Goal: Navigation & Orientation: Find specific page/section

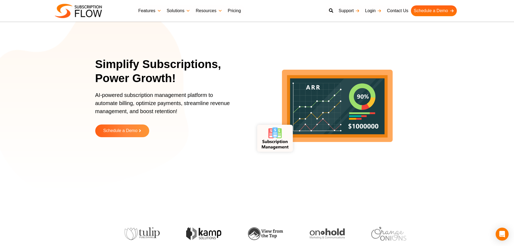
drag, startPoint x: 360, startPoint y: 213, endPoint x: 369, endPoint y: 69, distance: 144.2
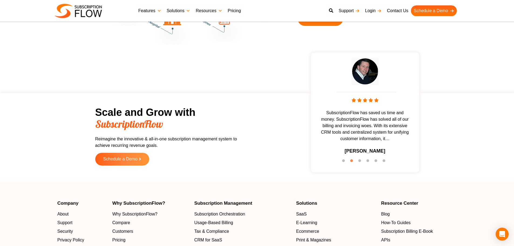
scroll to position [1620, 0]
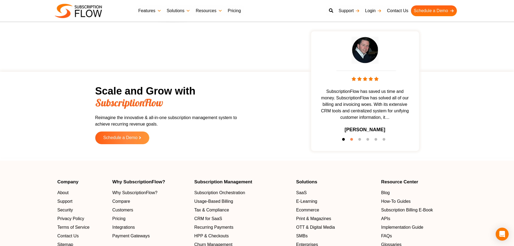
click at [343, 140] on button "1" at bounding box center [344, 140] width 5 height 5
click at [349, 138] on ul "1 2 3 4 5 6" at bounding box center [365, 139] width 103 height 7
click at [350, 138] on li "2" at bounding box center [352, 140] width 5 height 5
click at [360, 138] on li "3" at bounding box center [361, 140] width 5 height 5
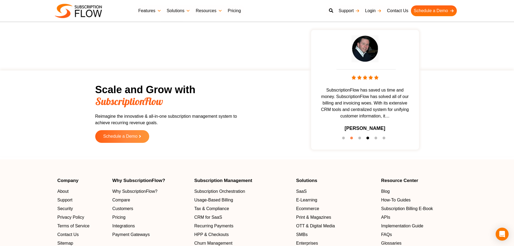
click at [368, 138] on button "4" at bounding box center [369, 139] width 5 height 5
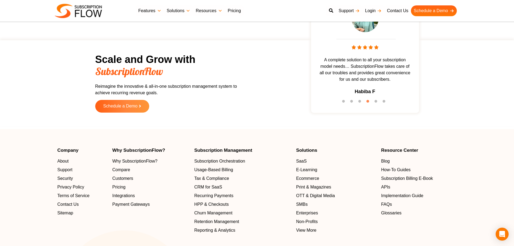
scroll to position [1728, 0]
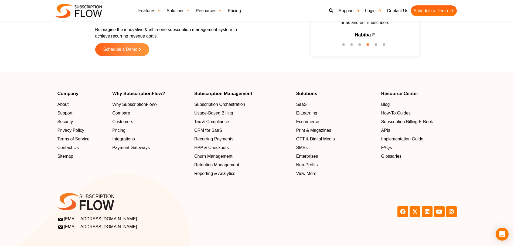
drag, startPoint x: 248, startPoint y: 193, endPoint x: 248, endPoint y: 181, distance: 11.6
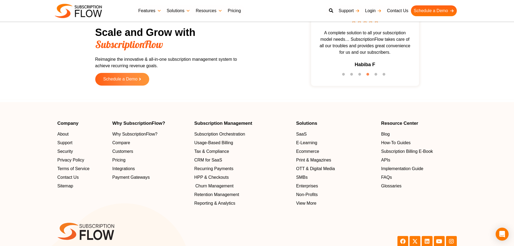
scroll to position [1675, 0]
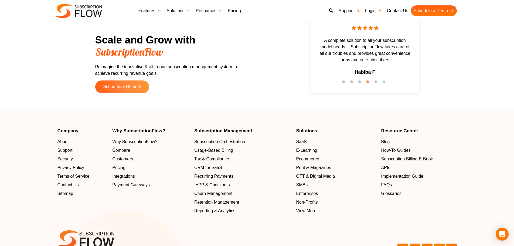
drag, startPoint x: 251, startPoint y: 196, endPoint x: 253, endPoint y: 184, distance: 12.0
click at [122, 160] on span "Customers" at bounding box center [123, 159] width 21 height 6
